Goal: Find specific page/section: Find specific page/section

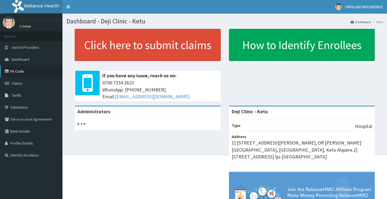
click at [20, 71] on link "PA Code" at bounding box center [31, 71] width 62 height 12
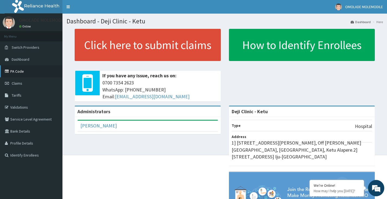
click at [21, 68] on link "PA Code" at bounding box center [31, 71] width 62 height 12
